Goal: Find specific page/section: Find specific page/section

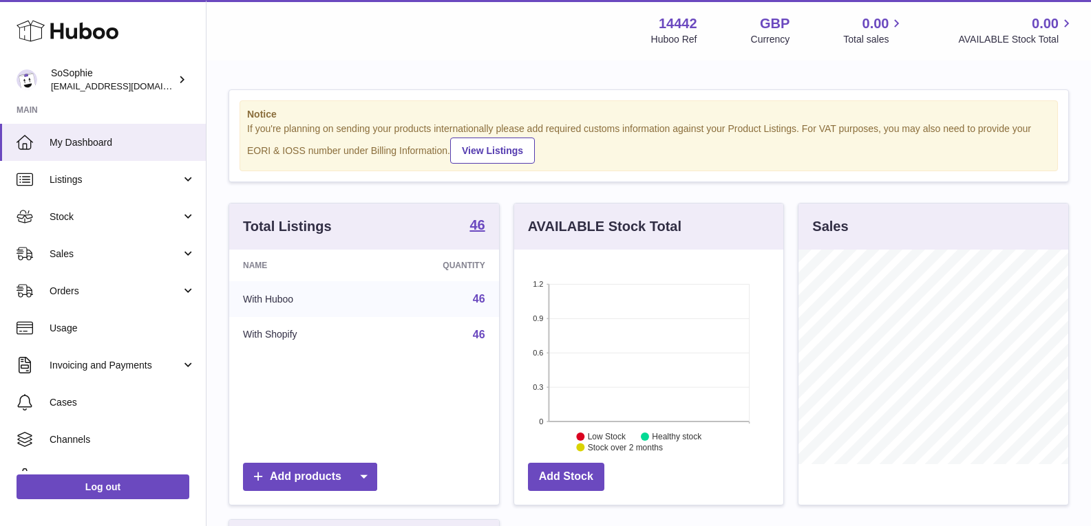
scroll to position [215, 269]
click at [474, 227] on strong "46" at bounding box center [476, 225] width 15 height 14
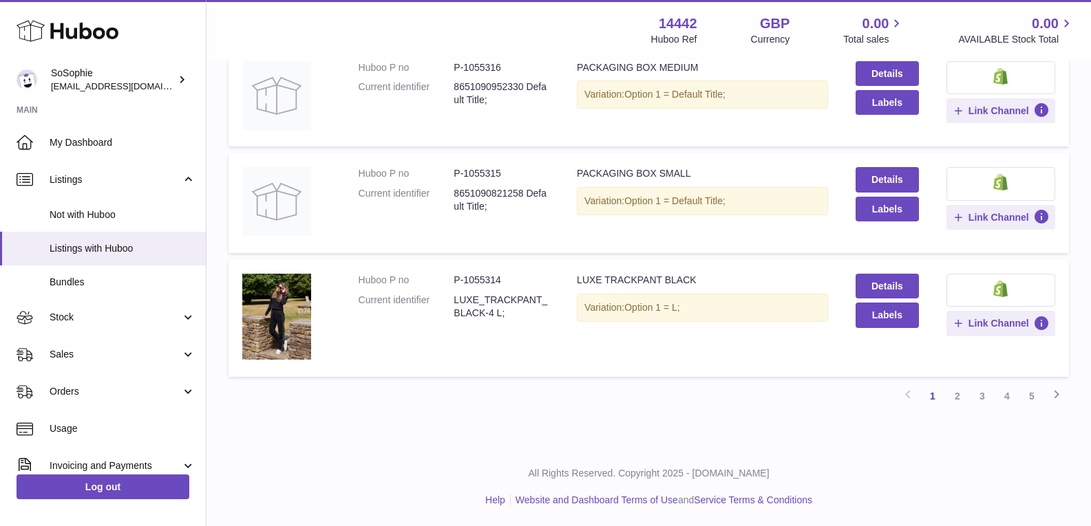
scroll to position [1014, 0]
click at [957, 397] on link "2" at bounding box center [957, 395] width 25 height 25
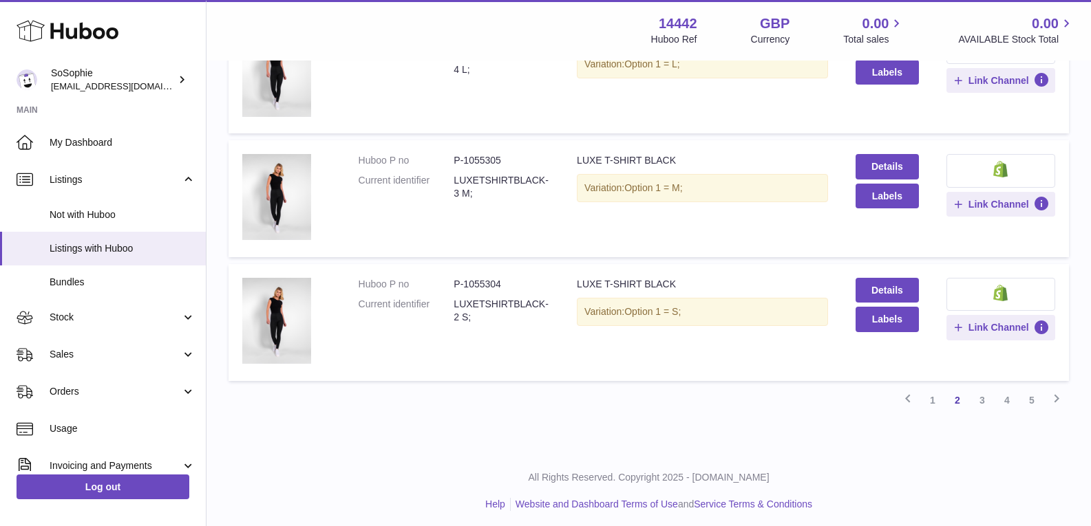
scroll to position [1100, 0]
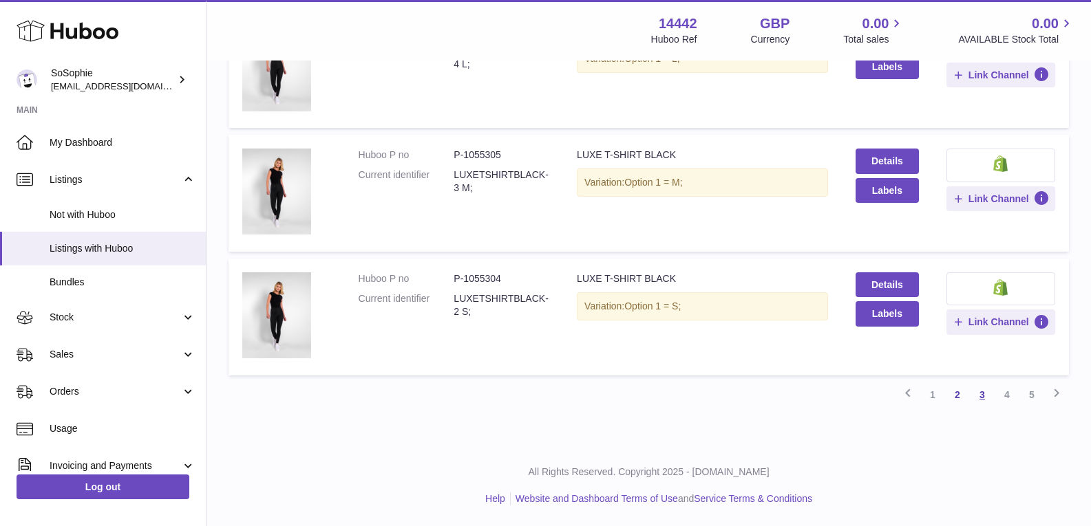
click at [985, 395] on link "3" at bounding box center [982, 395] width 25 height 25
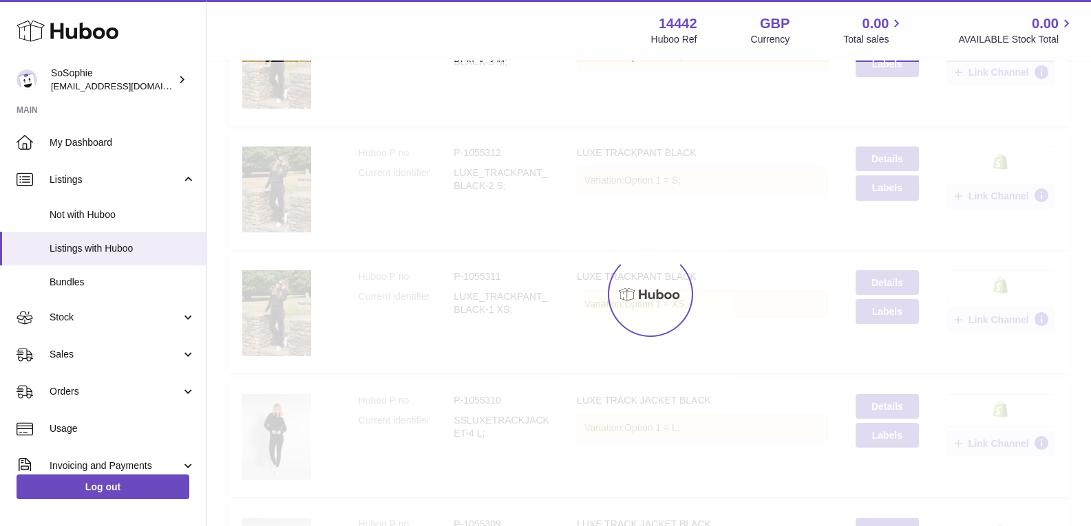
scroll to position [62, 0]
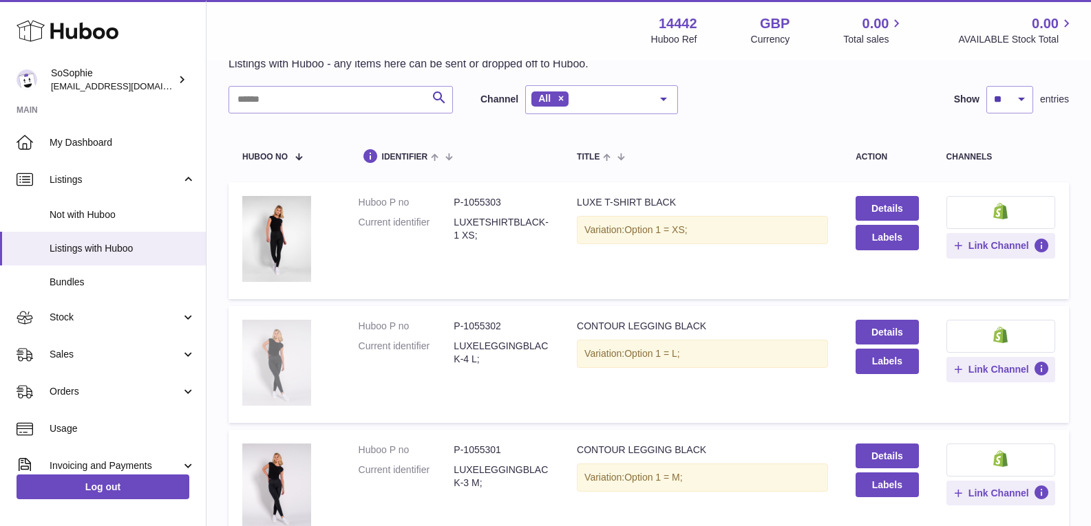
click at [275, 341] on img at bounding box center [276, 363] width 69 height 86
click at [311, 41] on div "Menu Huboo 14442 Huboo Ref GBP Currency 0.00 Total sales 0.00 AVAILABLE Stock T…" at bounding box center [648, 30] width 851 height 32
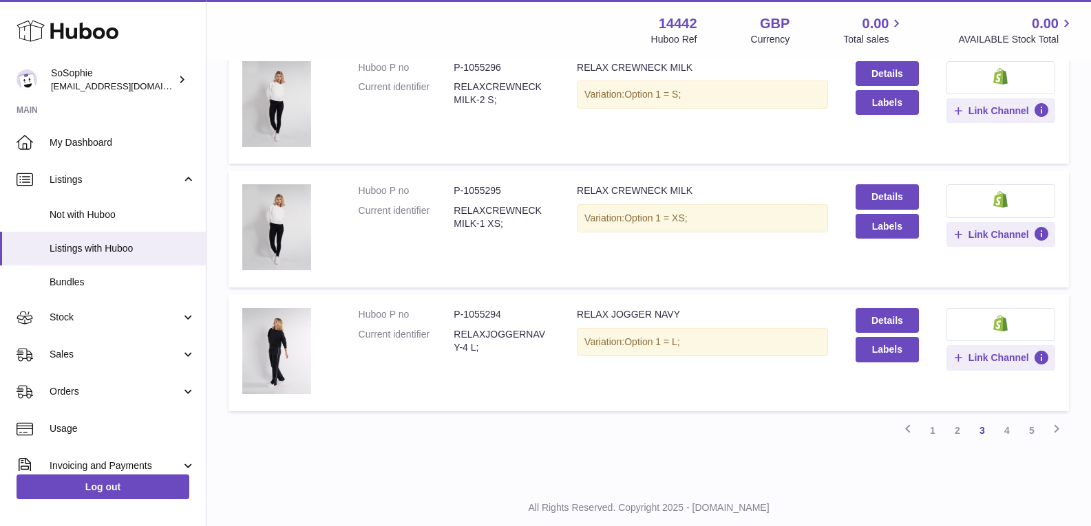
scroll to position [1100, 0]
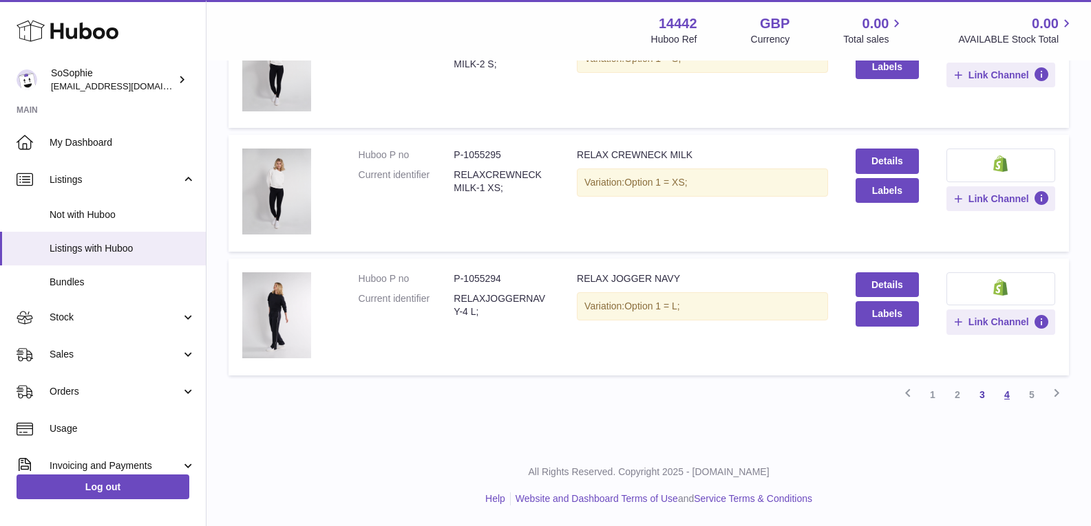
click at [1007, 396] on link "4" at bounding box center [1006, 395] width 25 height 25
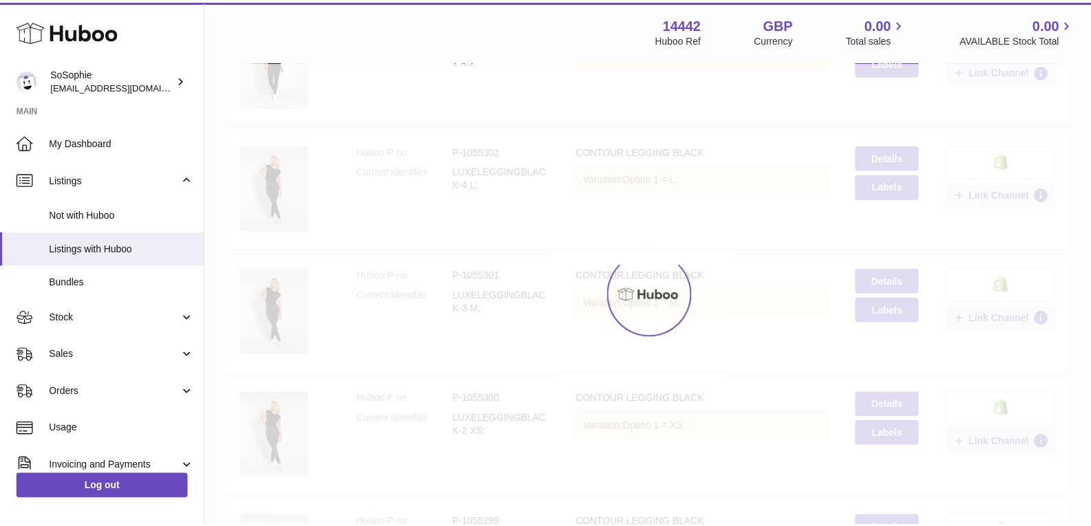
scroll to position [62, 0]
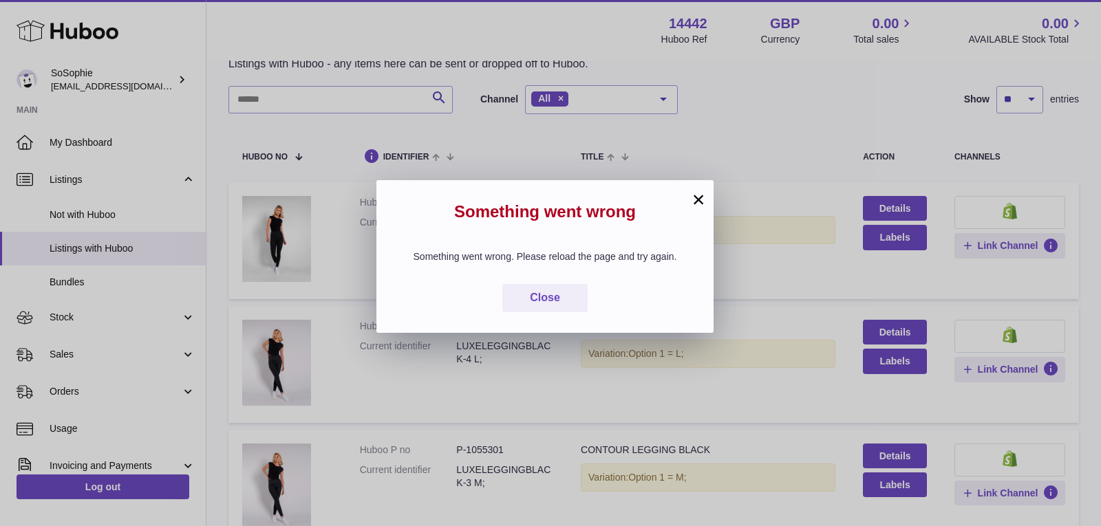
click at [698, 198] on button "×" at bounding box center [698, 199] width 17 height 17
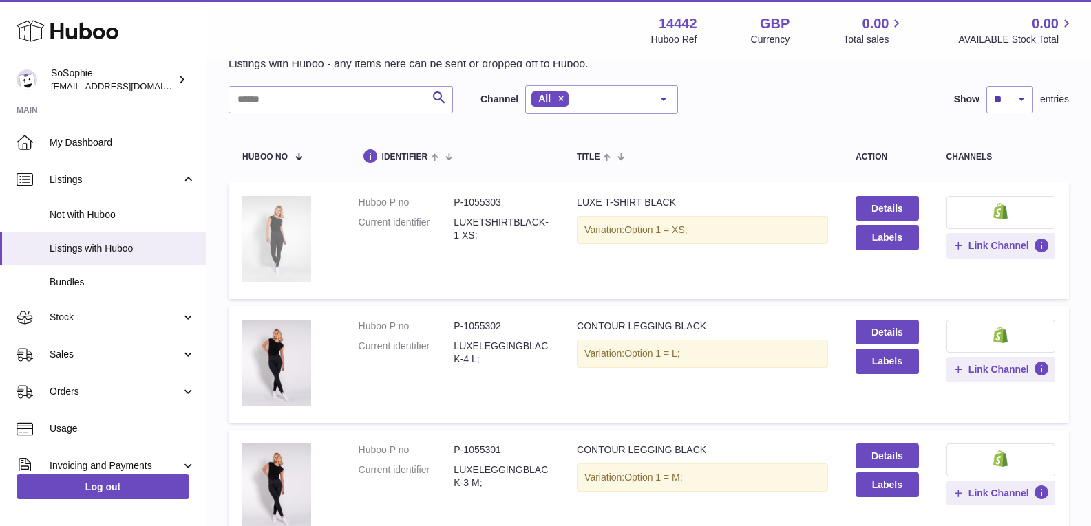
click at [292, 240] on img at bounding box center [276, 239] width 69 height 86
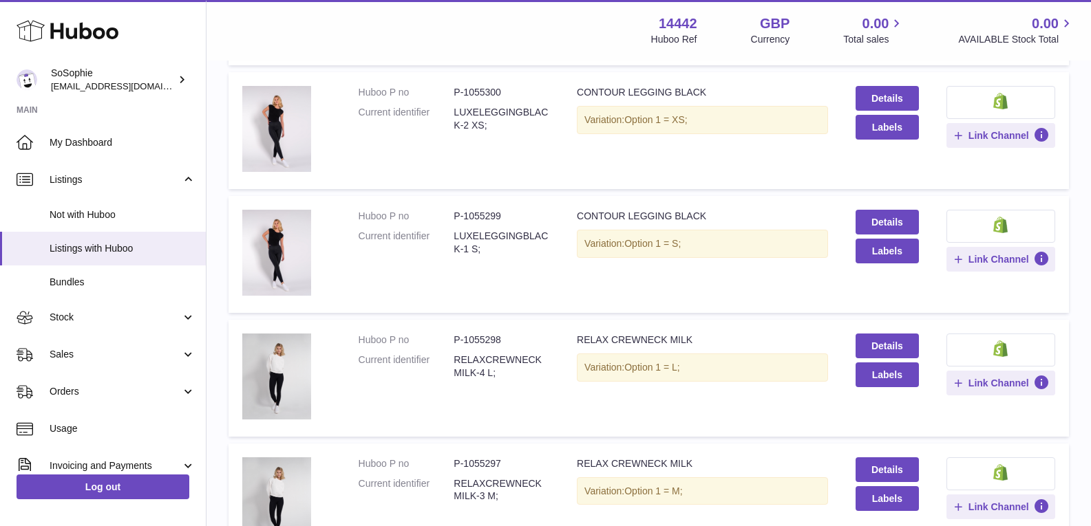
scroll to position [1025, 0]
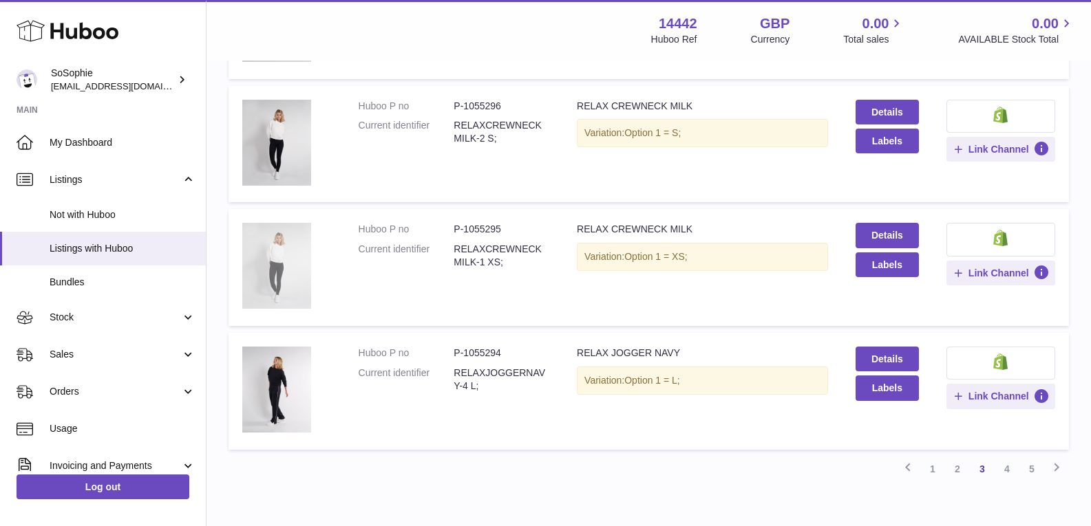
click at [276, 264] on img at bounding box center [276, 266] width 69 height 86
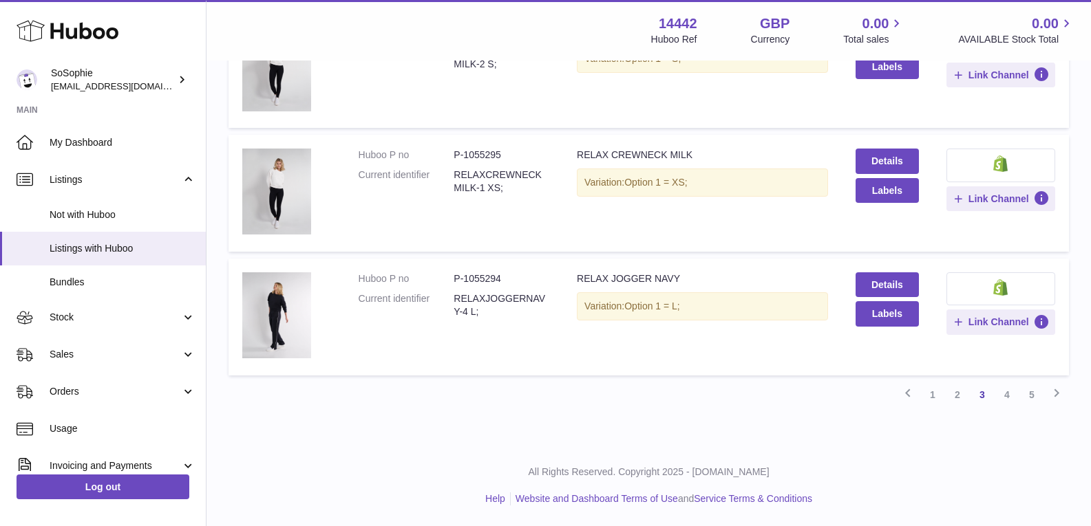
scroll to position [1099, 0]
